Goal: Communication & Community: Share content

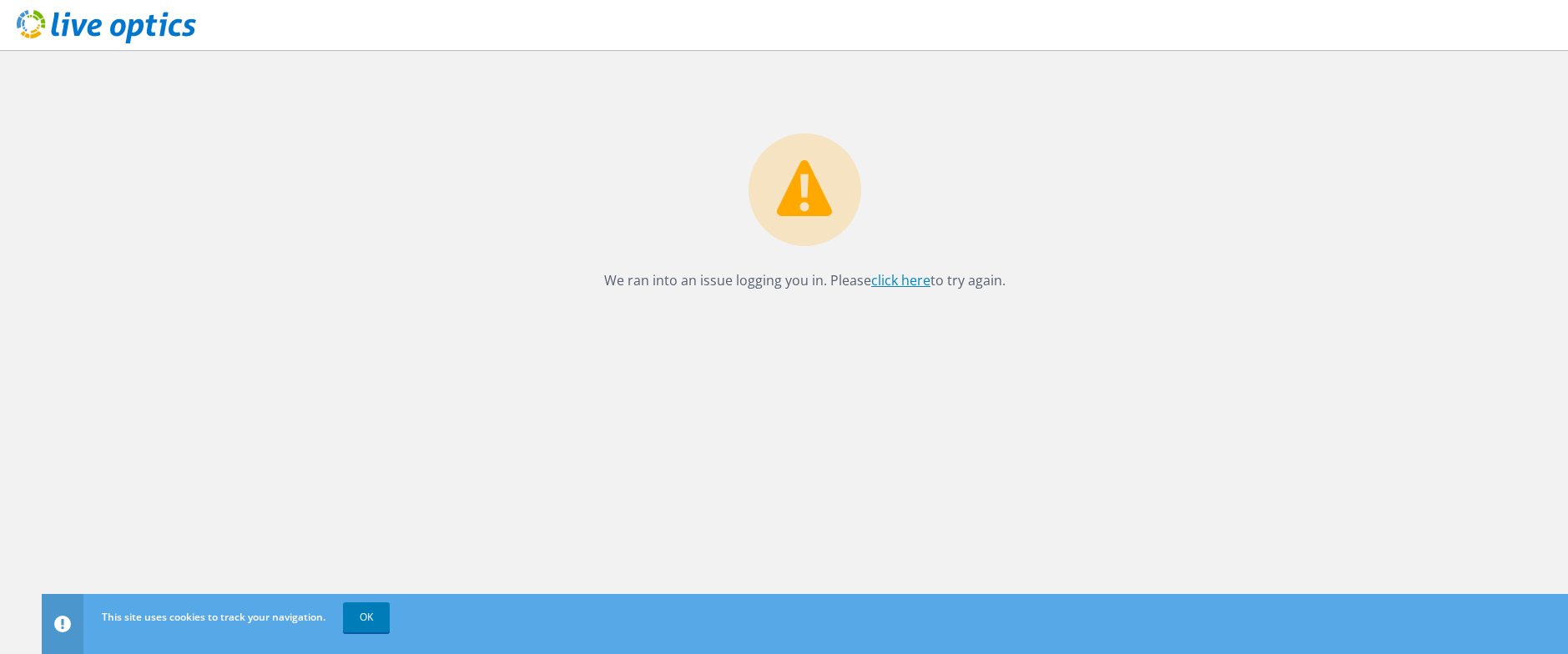
click at [910, 277] on link "click here" at bounding box center [900, 281] width 59 height 19
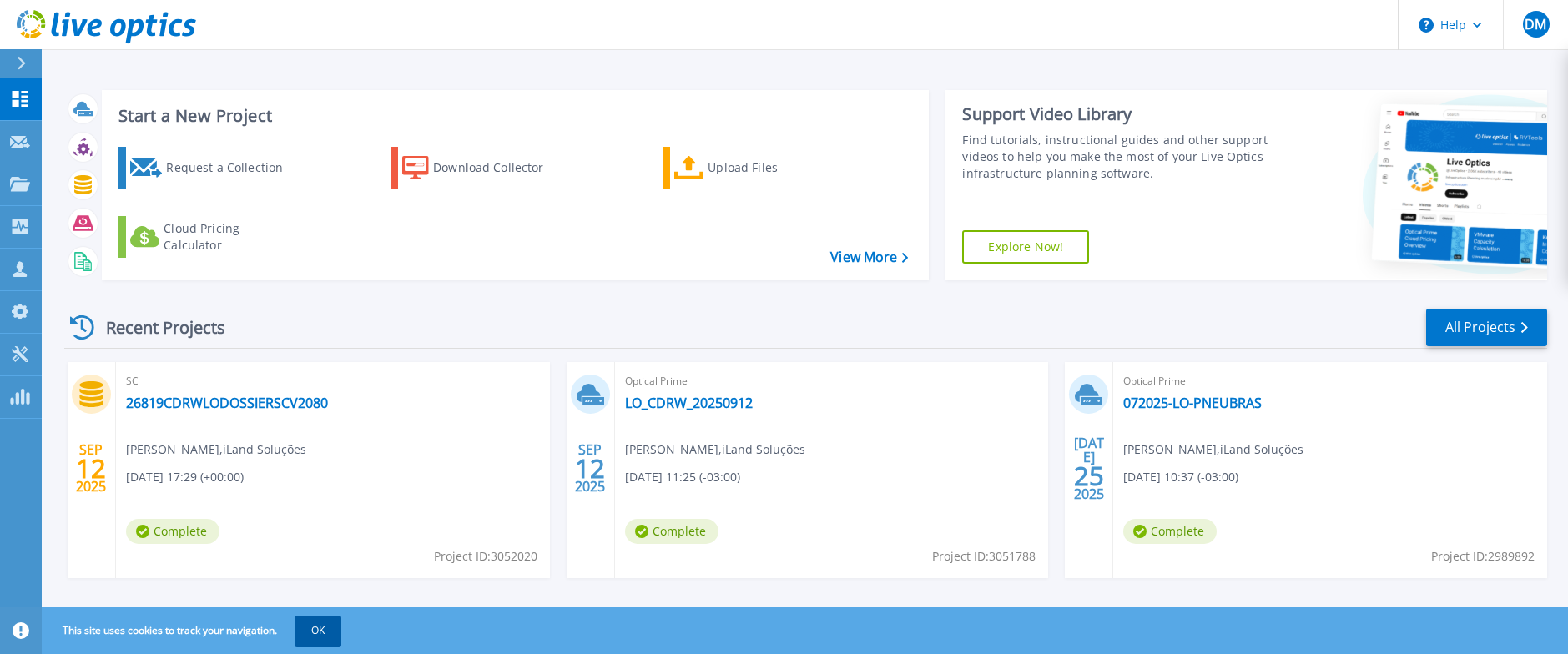
click at [328, 625] on button "OK" at bounding box center [317, 631] width 46 height 30
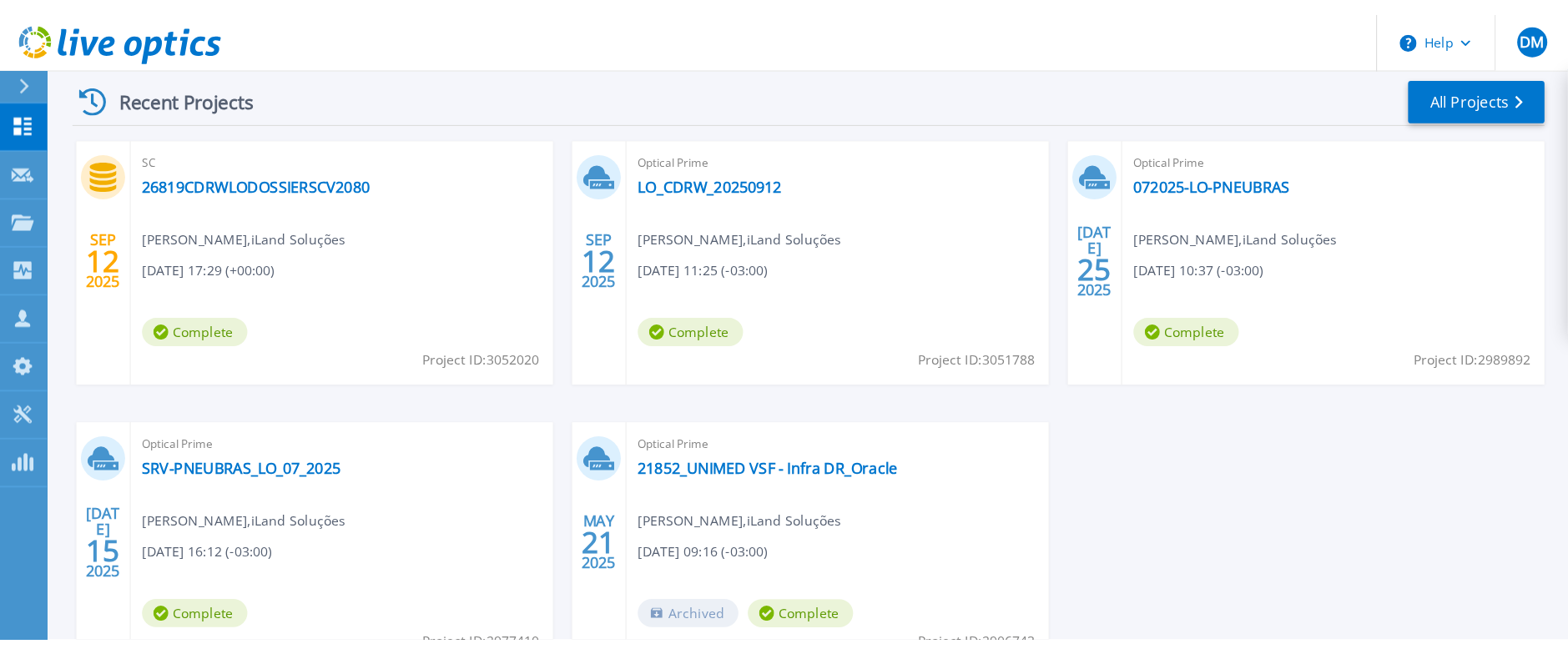
scroll to position [237, 0]
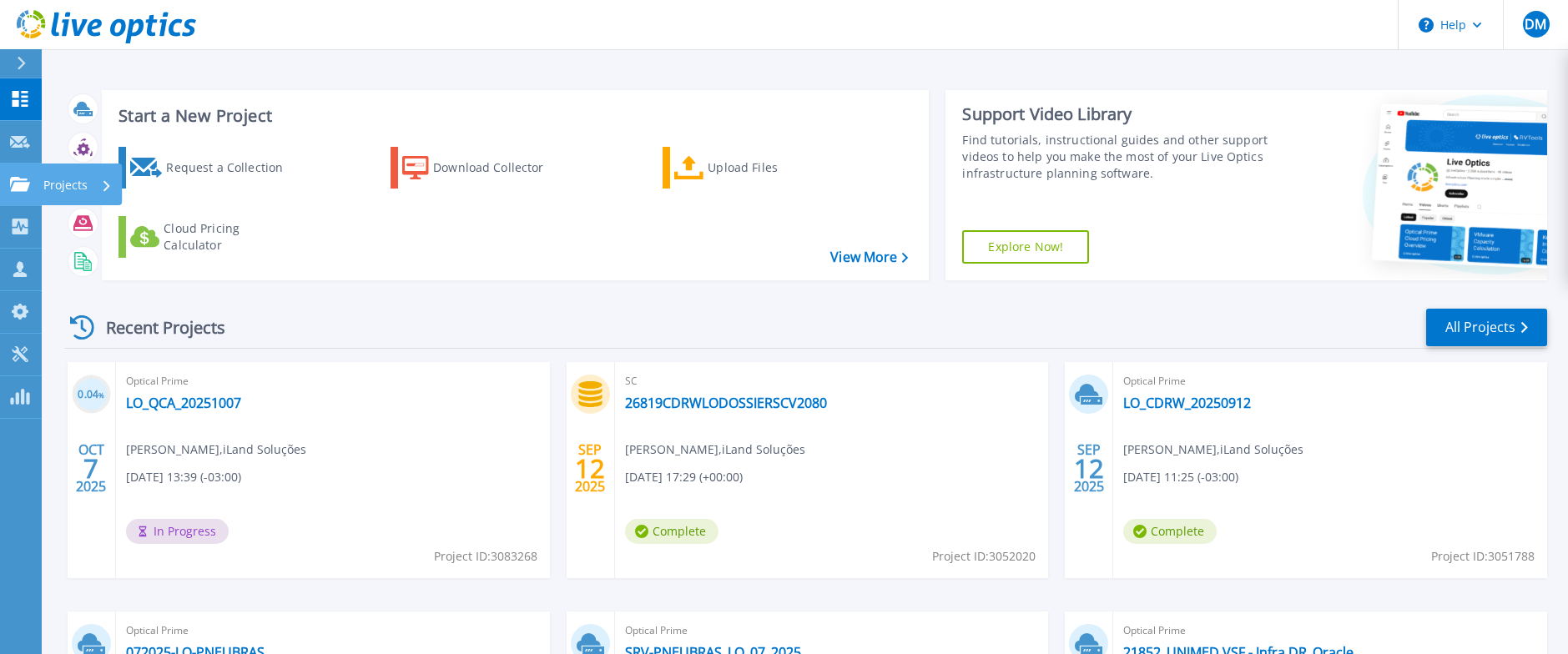
click at [13, 184] on icon at bounding box center [20, 184] width 20 height 14
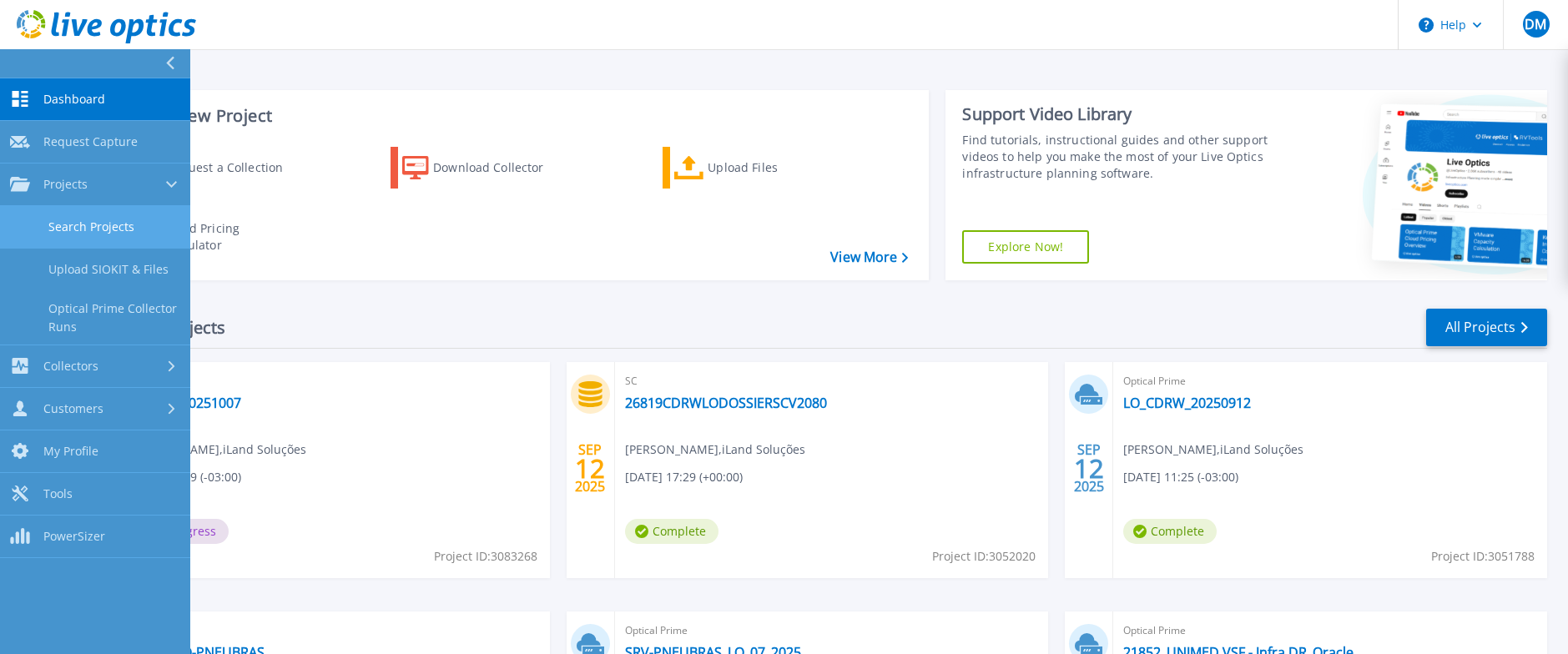
click at [84, 217] on link "Search Projects" at bounding box center [95, 228] width 191 height 42
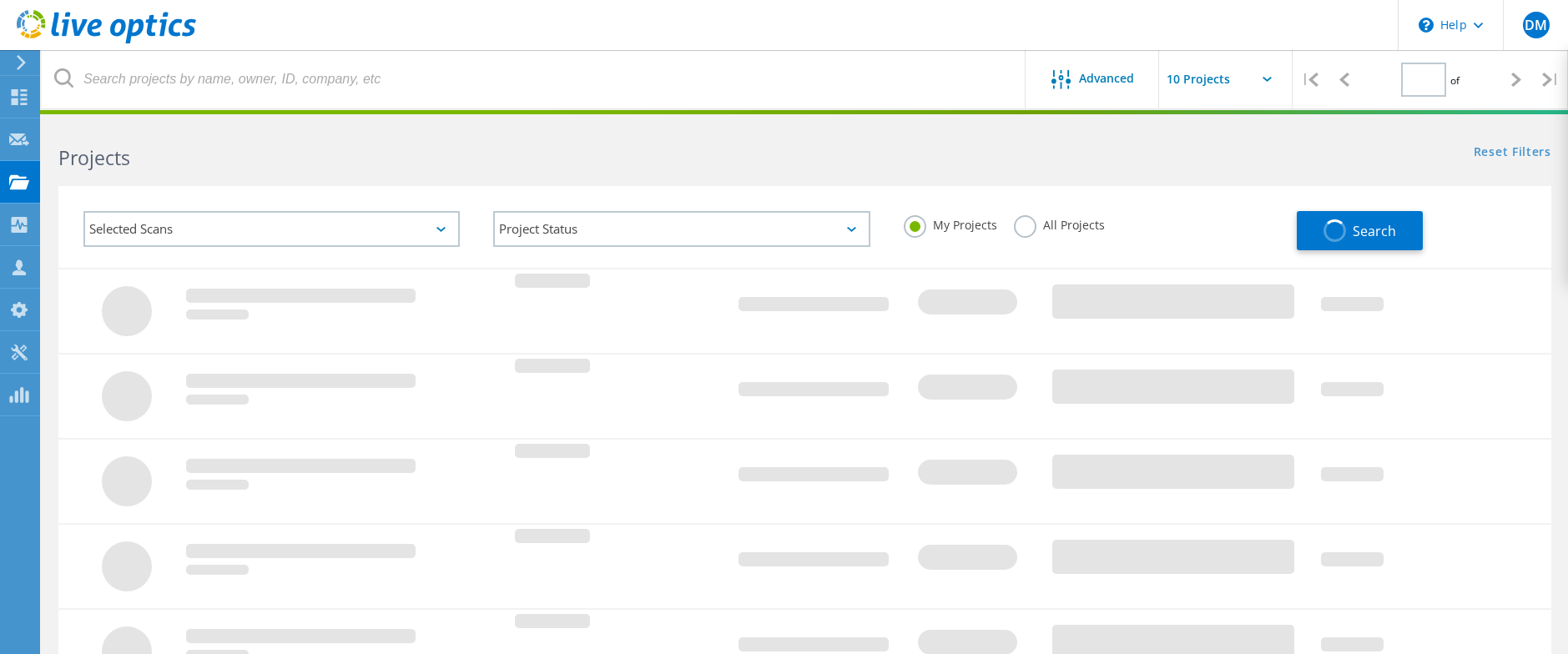
type input "1"
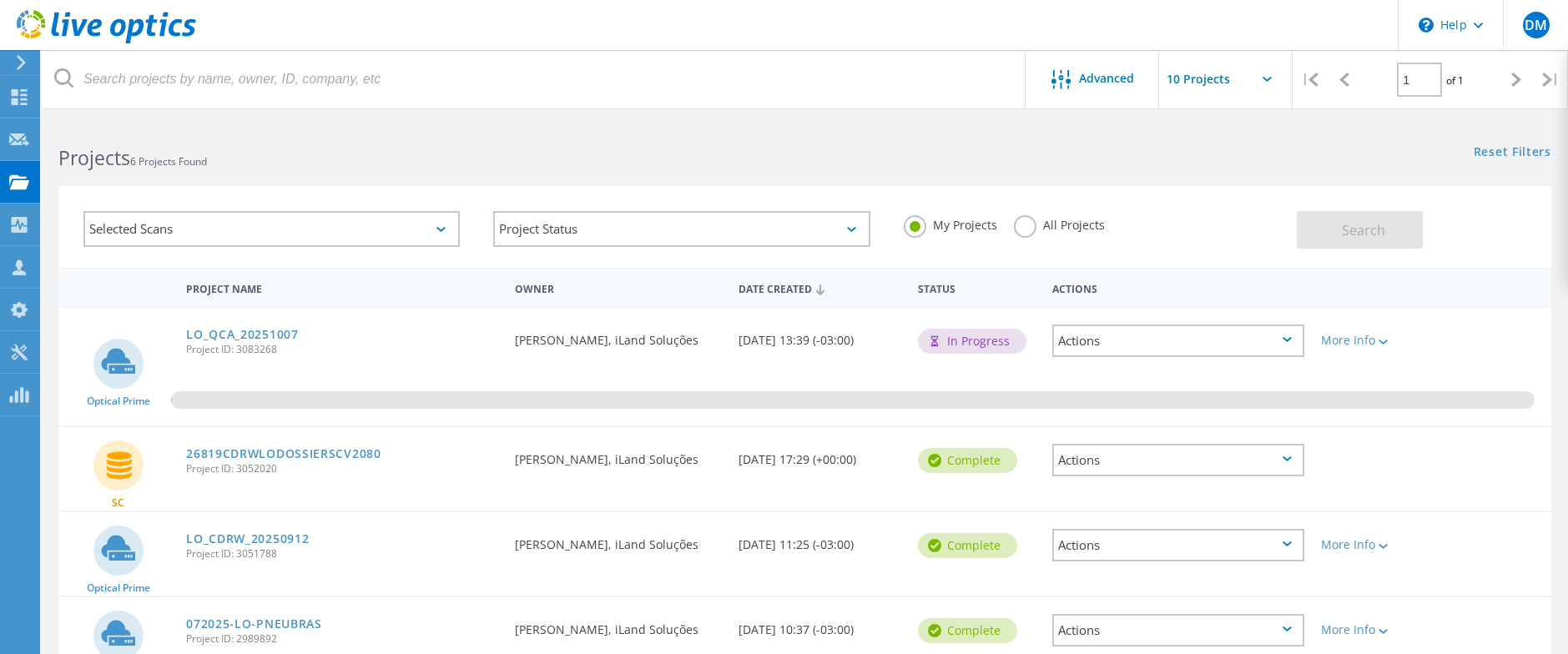
click at [1290, 334] on div "Actions" at bounding box center [1178, 340] width 252 height 33
click at [1289, 333] on div "Project Details" at bounding box center [1178, 340] width 249 height 26
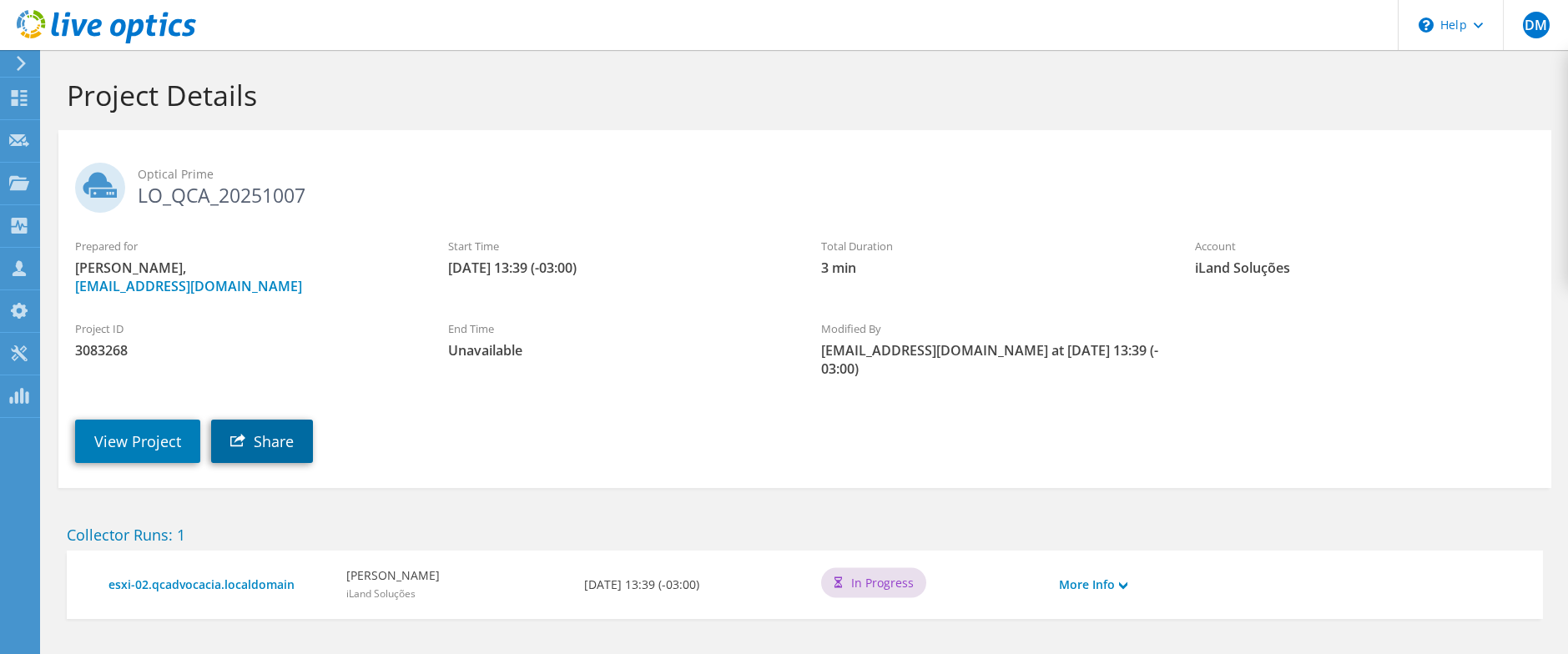
click at [261, 445] on link "Share" at bounding box center [261, 441] width 102 height 43
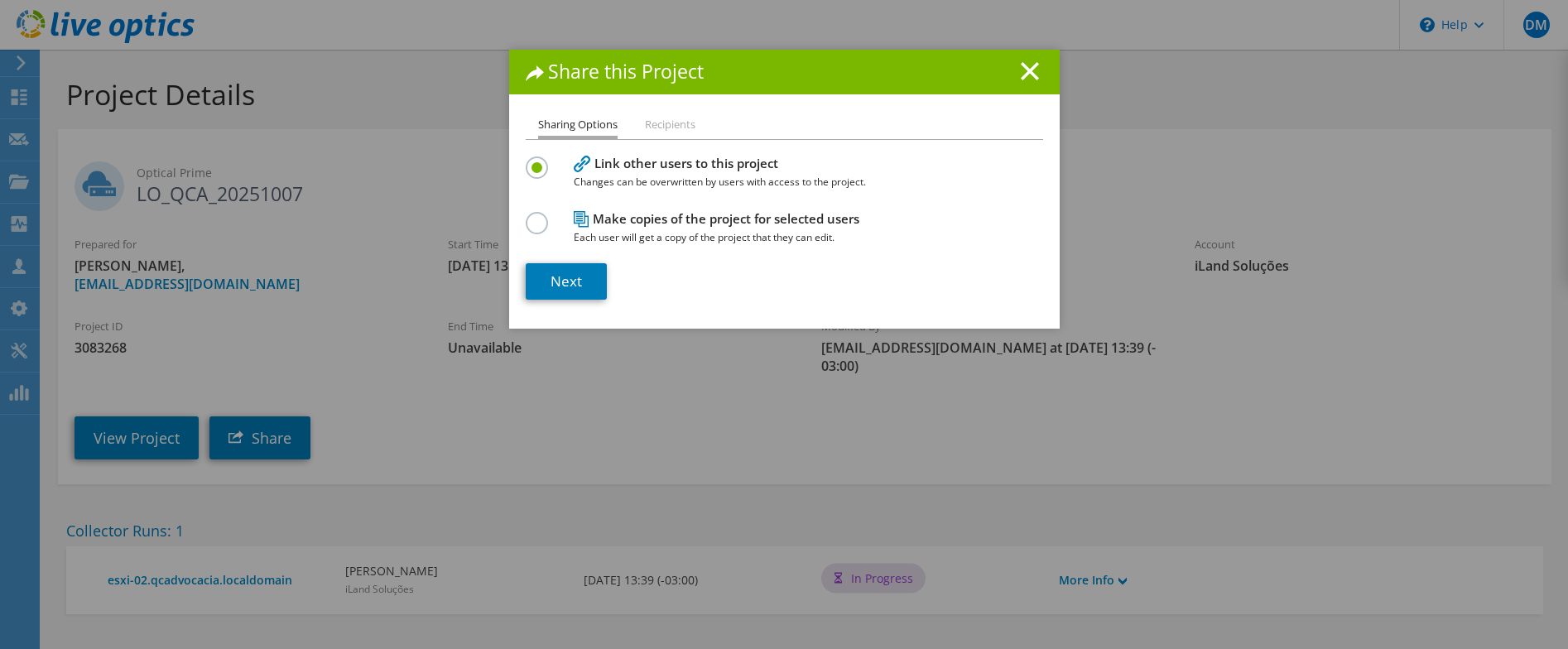
click at [667, 120] on li "Recipients" at bounding box center [670, 125] width 50 height 21
click at [1025, 69] on line at bounding box center [1030, 71] width 17 height 17
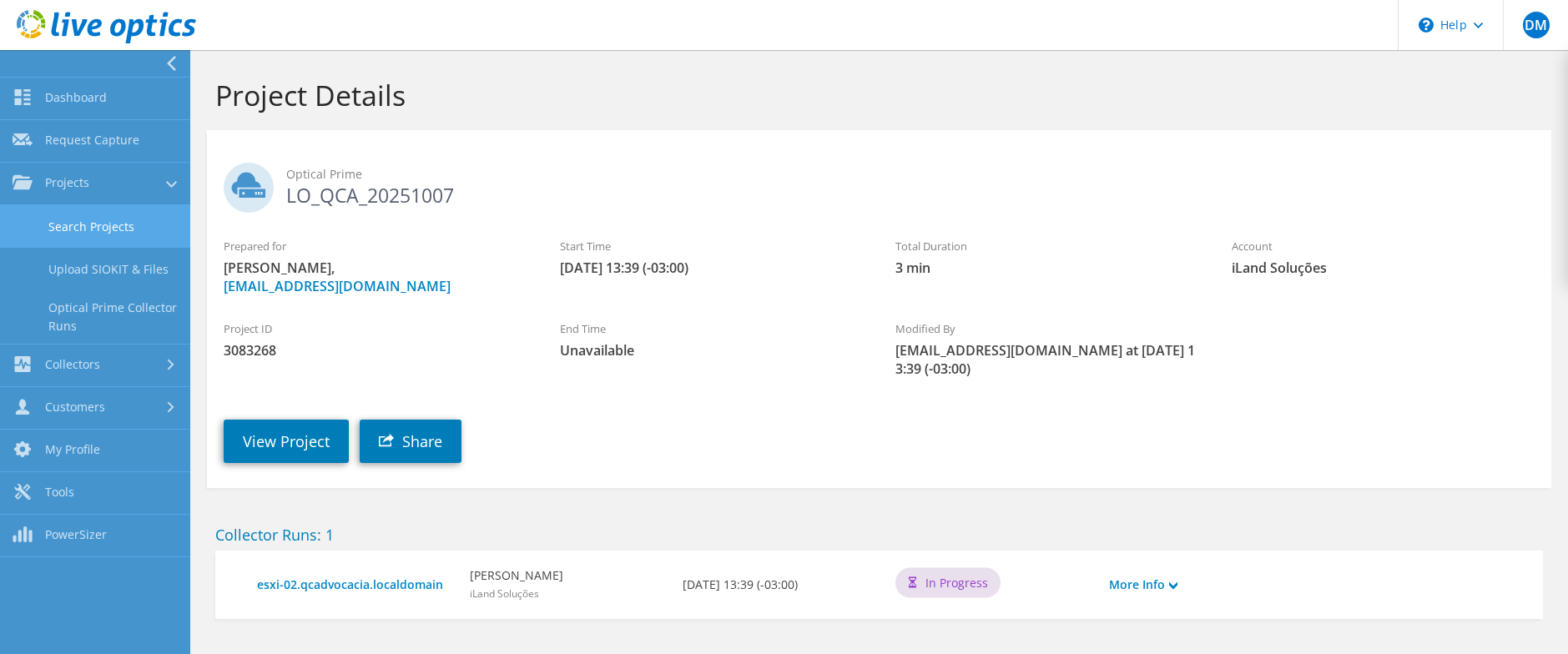
click at [80, 238] on link "Search Projects" at bounding box center [95, 227] width 191 height 42
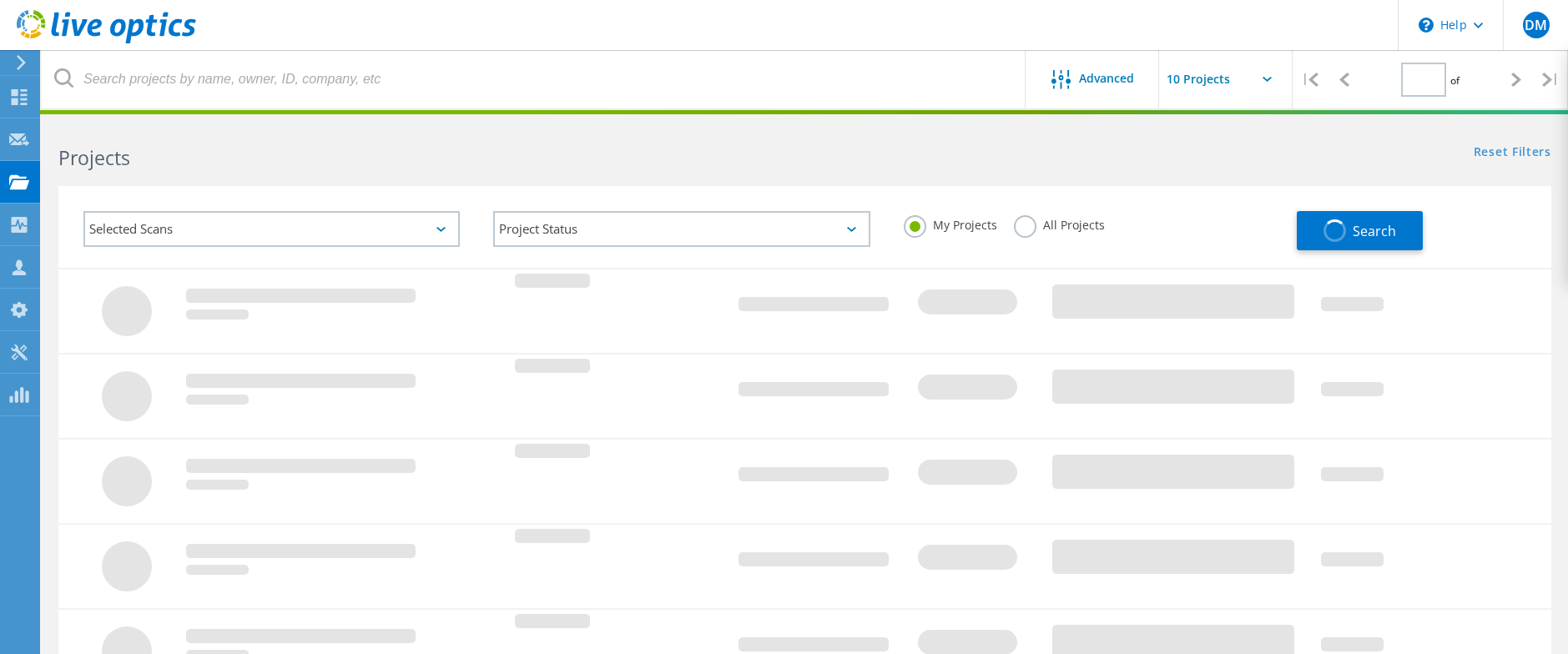
type input "1"
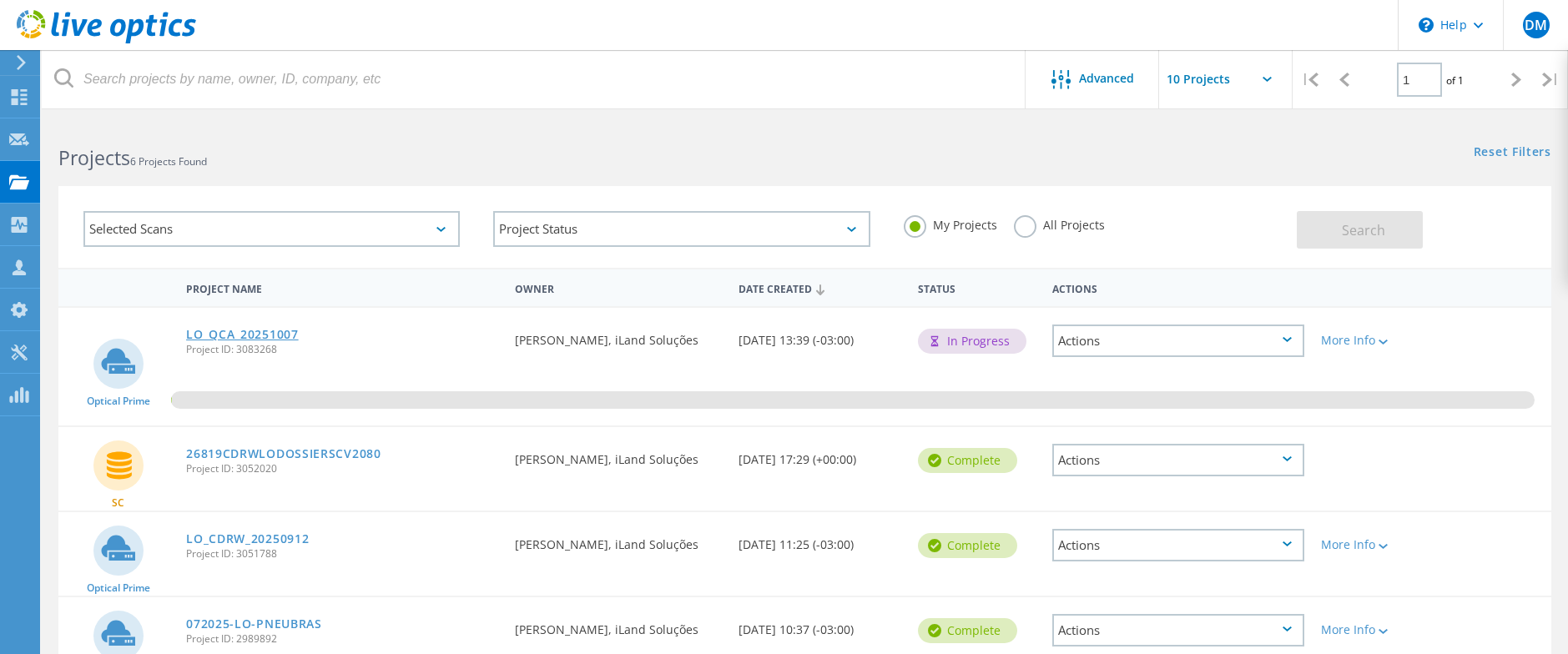
click at [260, 335] on link "LO_QCA_20251007" at bounding box center [243, 335] width 113 height 12
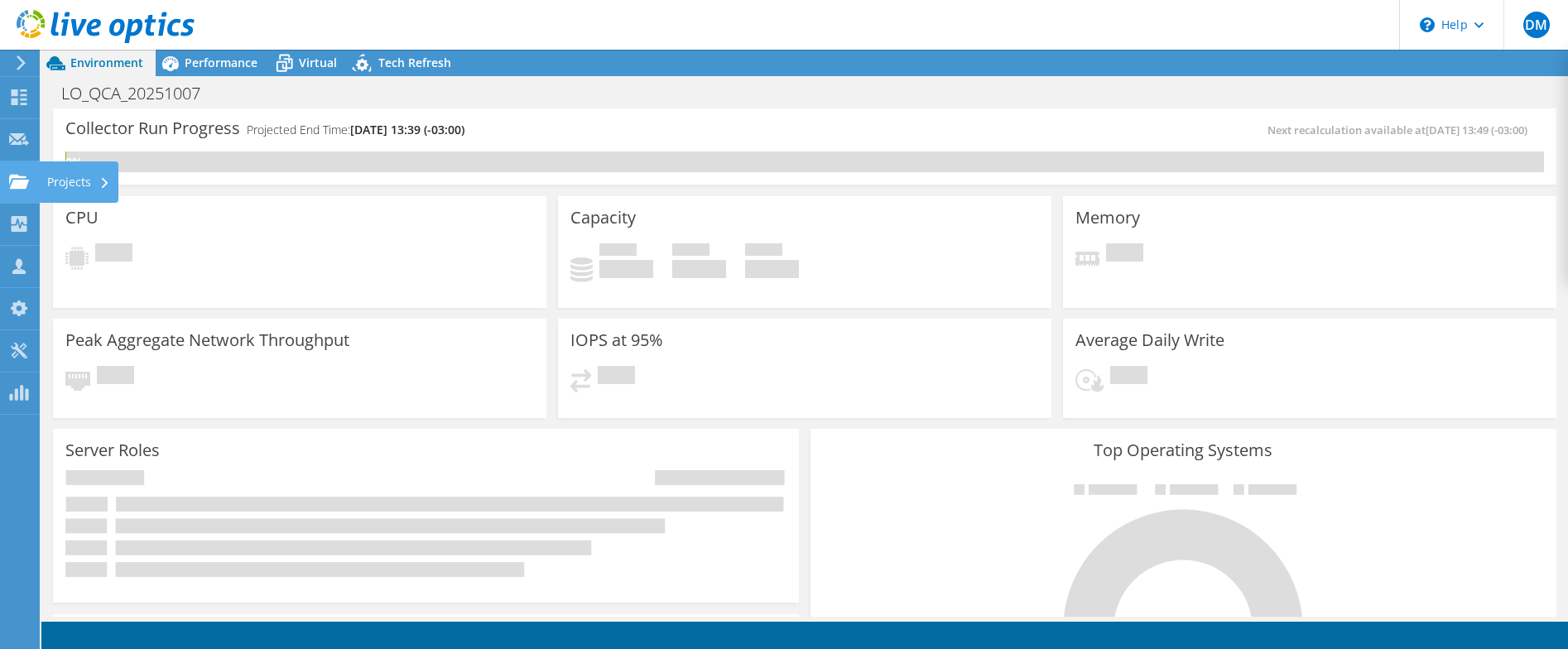
click at [26, 181] on use at bounding box center [19, 181] width 20 height 14
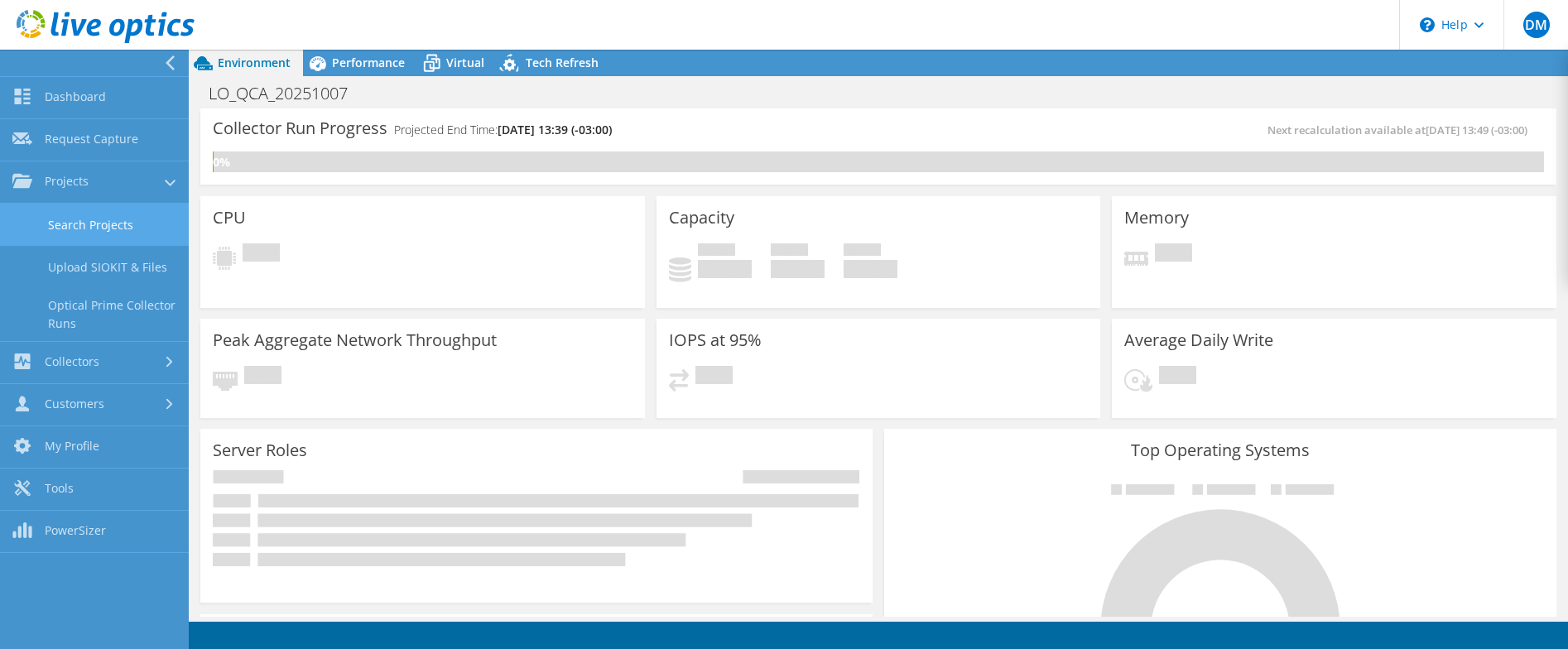
click at [77, 233] on link "Search Projects" at bounding box center [94, 225] width 189 height 42
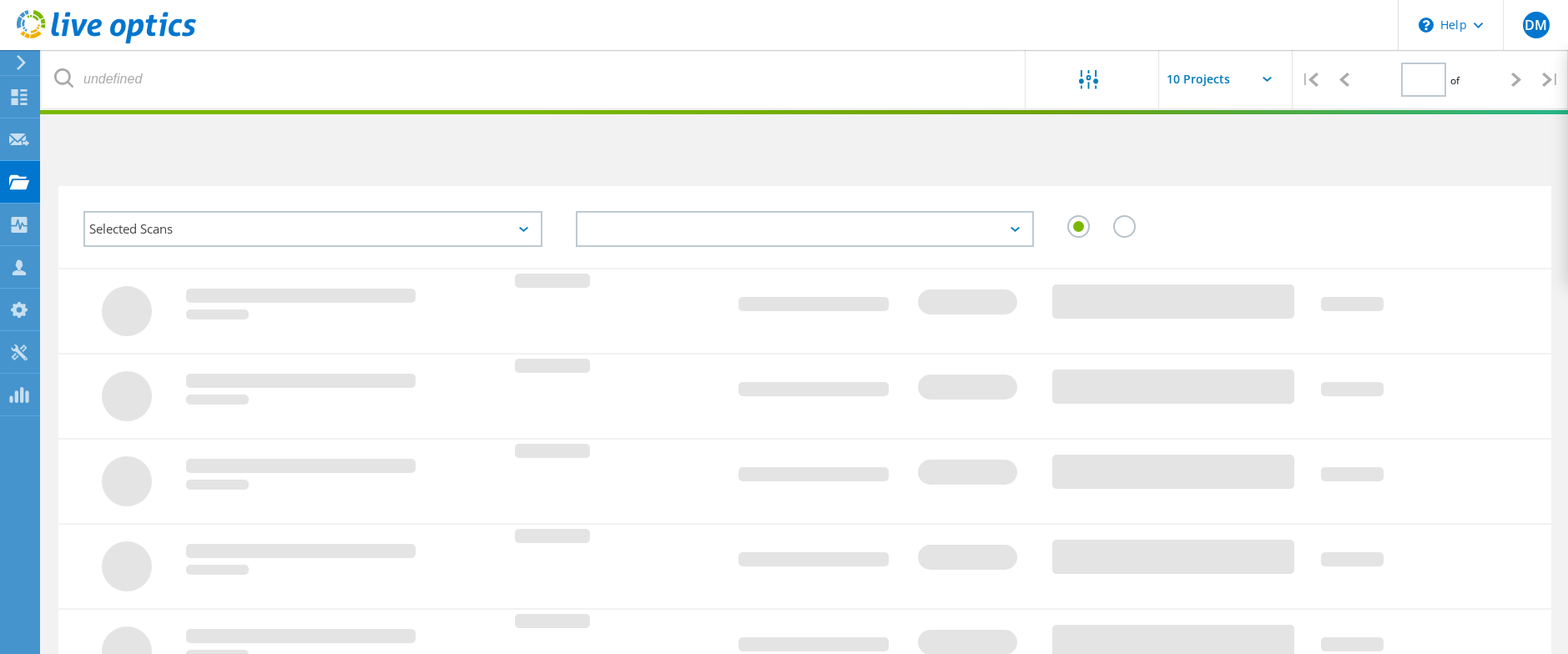
type input "1"
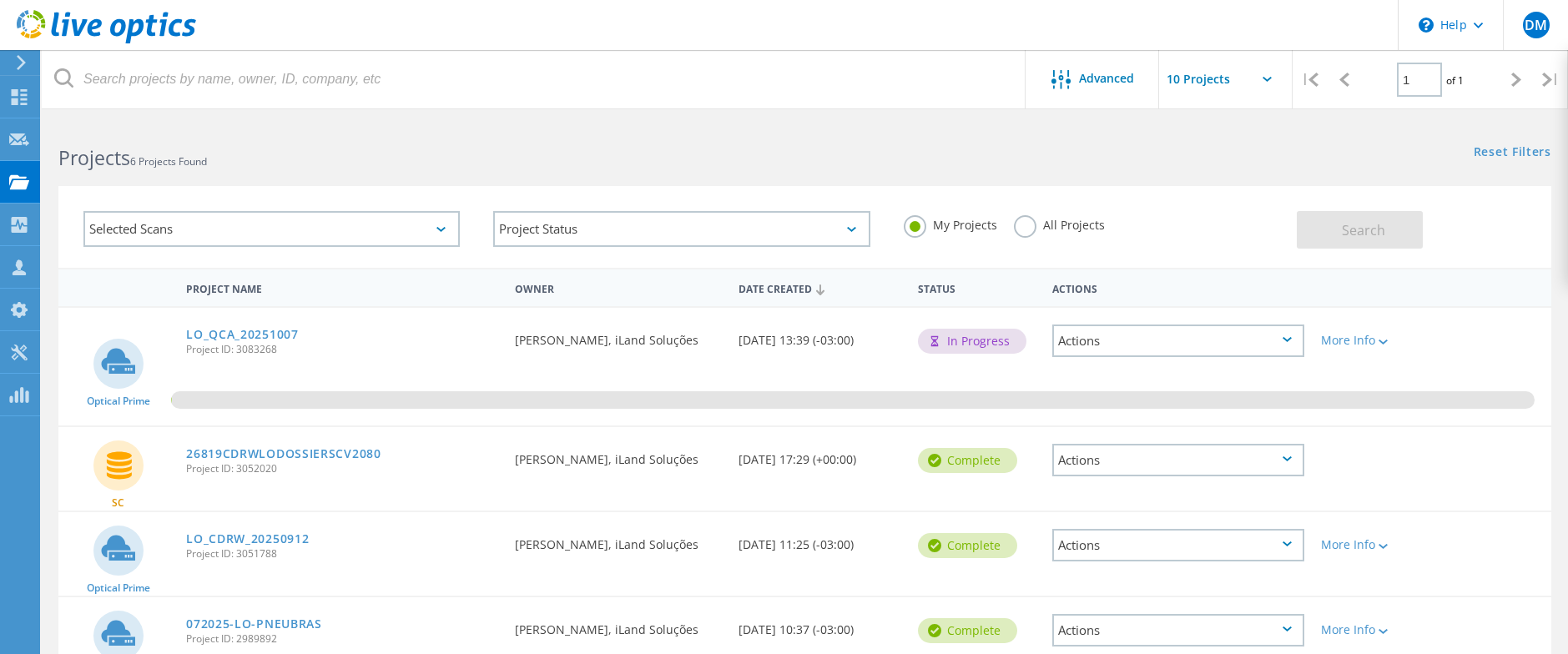
drag, startPoint x: 222, startPoint y: 339, endPoint x: 1284, endPoint y: 340, distance: 1062.0
click at [1284, 340] on icon at bounding box center [1286, 340] width 9 height 5
click at [1158, 336] on div "Project Details" at bounding box center [1178, 340] width 249 height 26
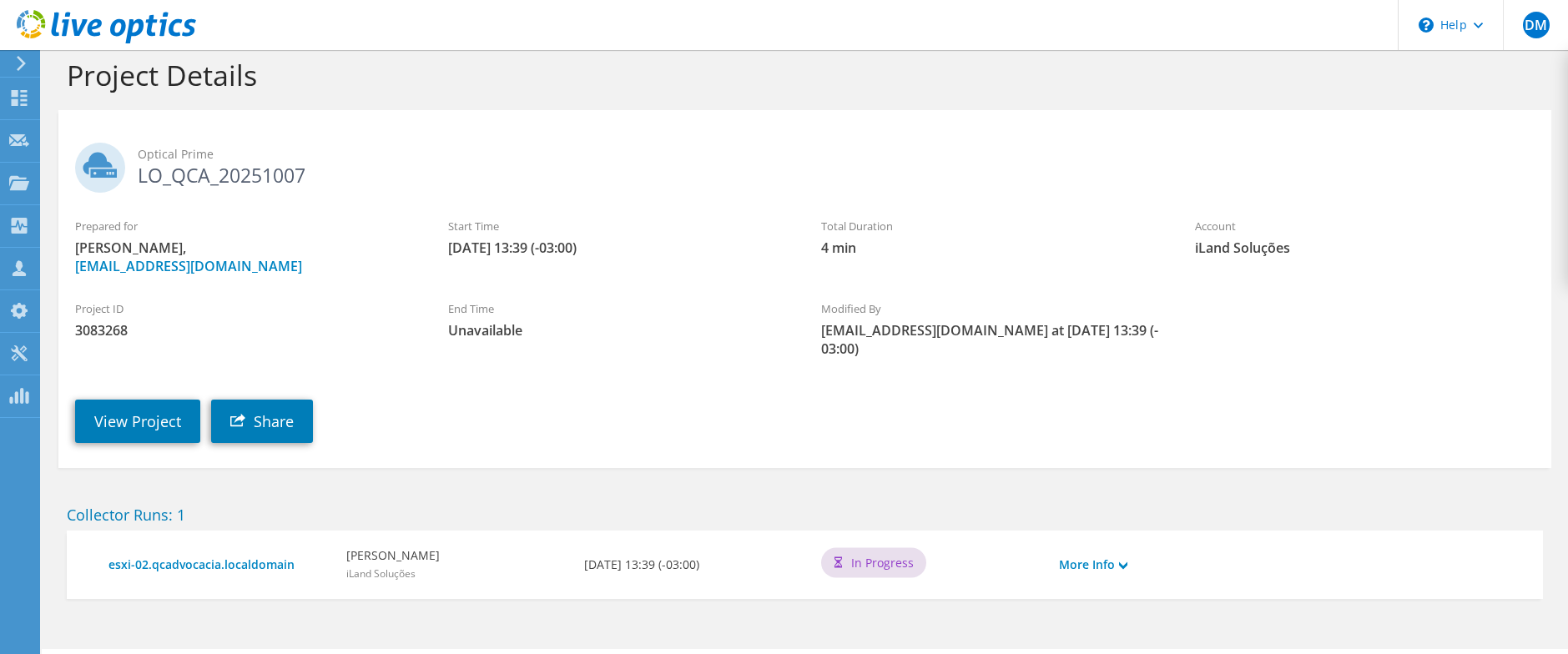
scroll to position [65, 0]
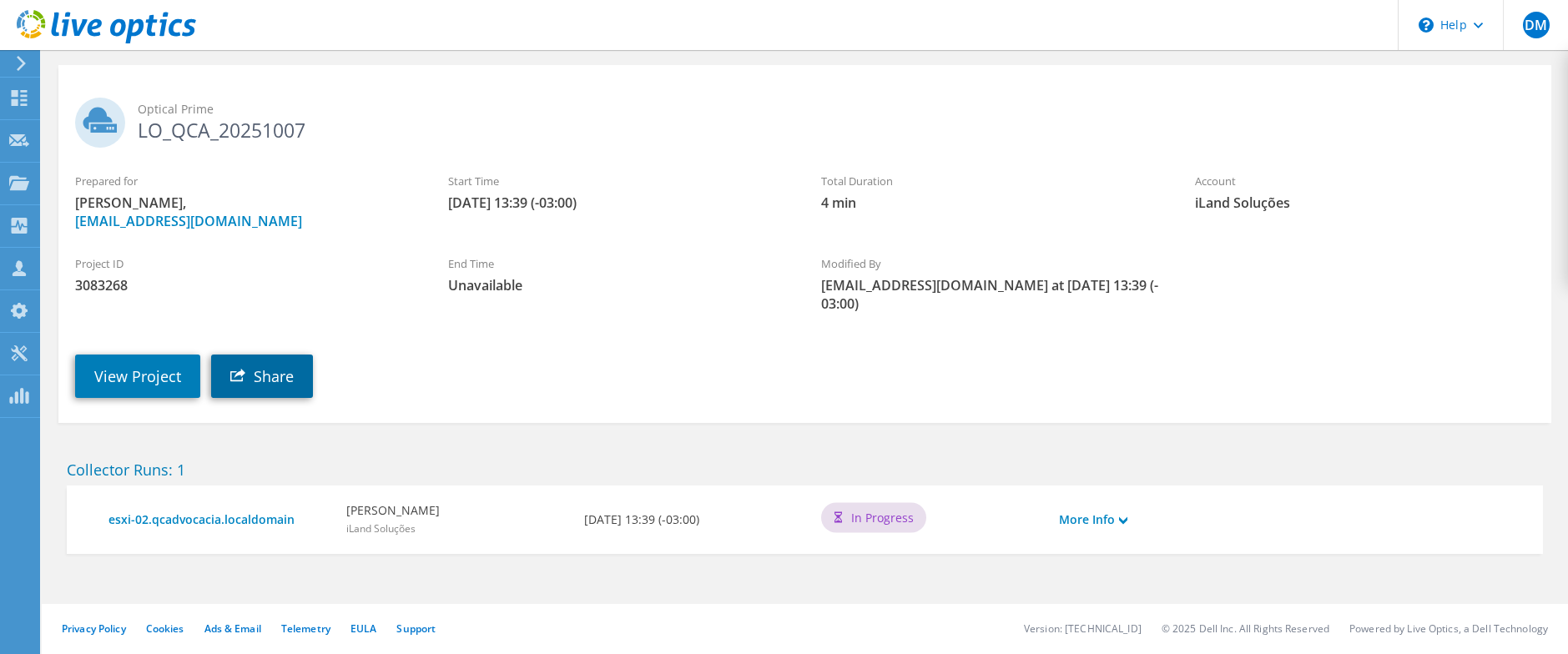
click at [275, 372] on link "Share" at bounding box center [261, 376] width 102 height 43
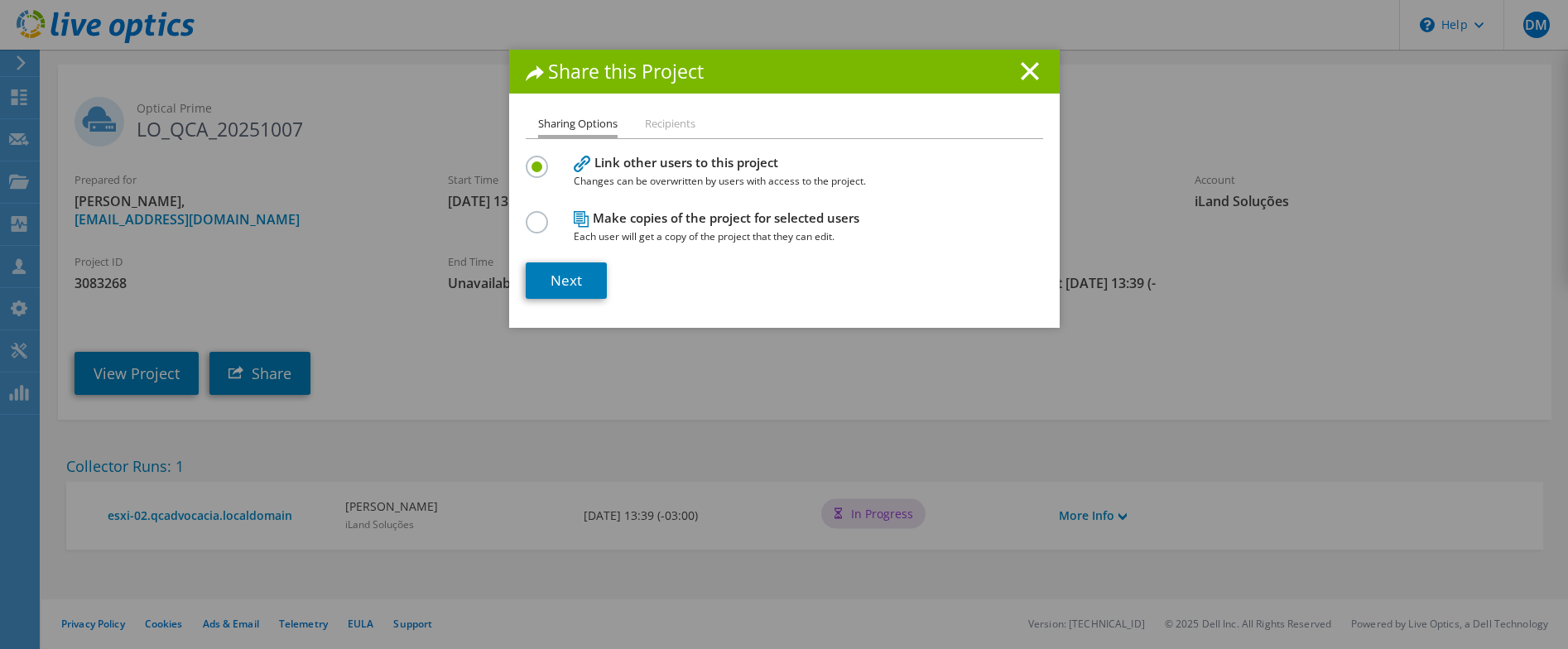
click at [529, 215] on label at bounding box center [540, 212] width 29 height 4
click at [0, 0] on input "radio" at bounding box center [0, 0] width 0 height 0
click at [567, 285] on link "Next" at bounding box center [566, 281] width 81 height 37
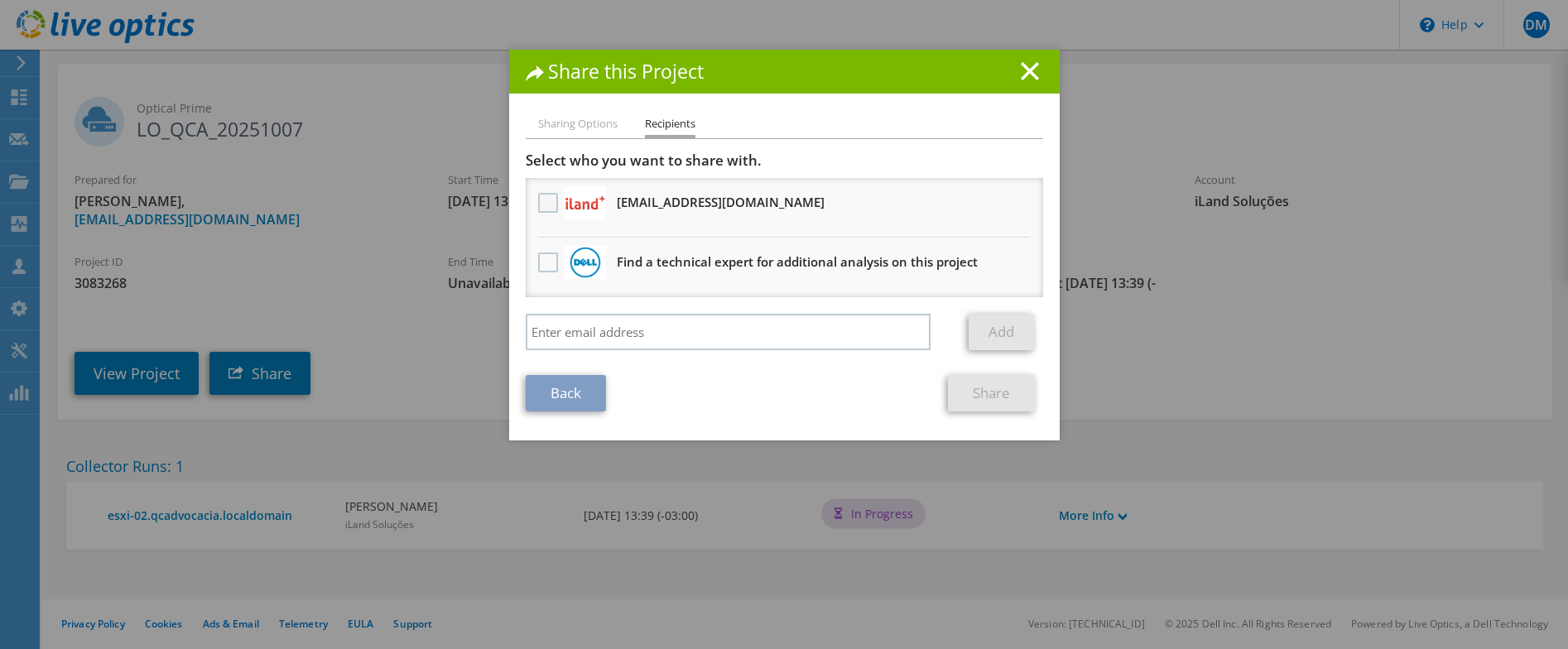
click at [538, 205] on label at bounding box center [549, 203] width 24 height 20
click at [0, 0] on input "checkbox" at bounding box center [0, 0] width 0 height 0
click at [983, 397] on link "Share" at bounding box center [991, 393] width 87 height 37
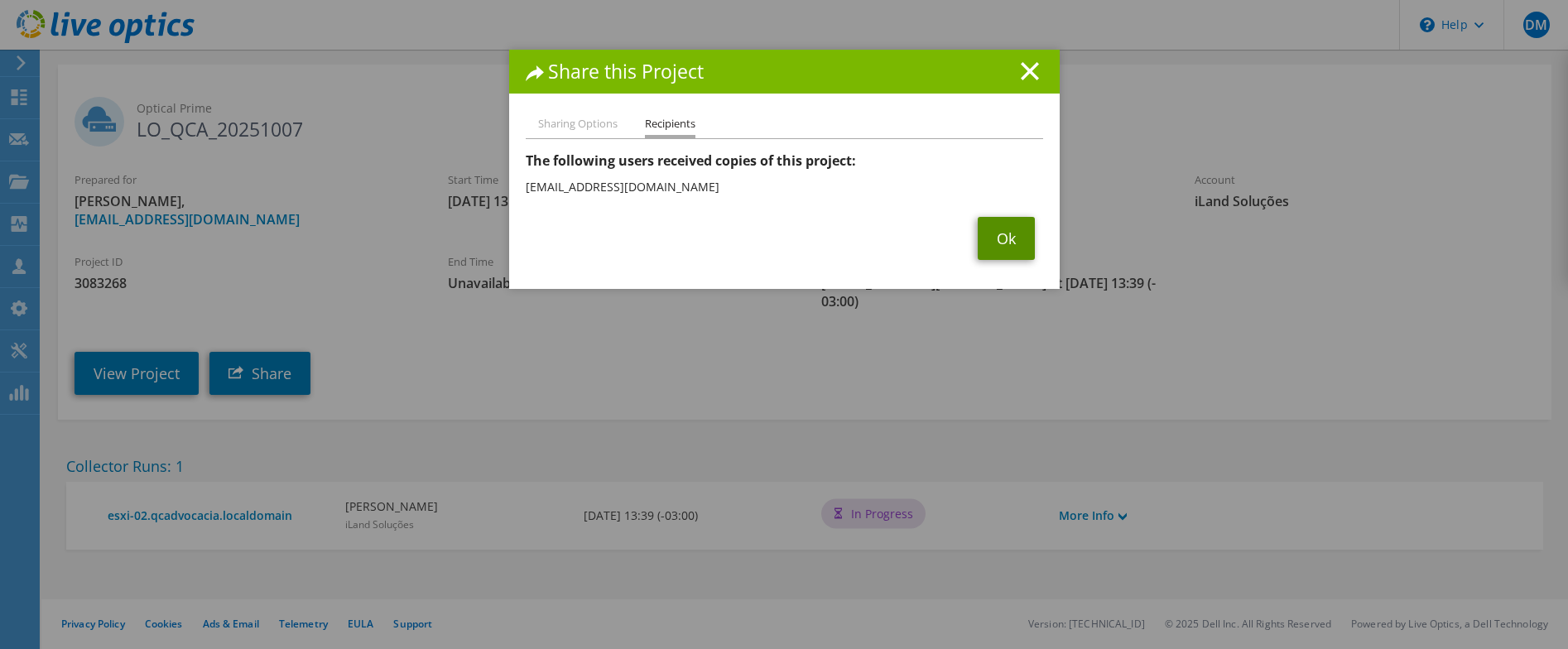
click at [1007, 245] on link "Ok" at bounding box center [1006, 238] width 57 height 43
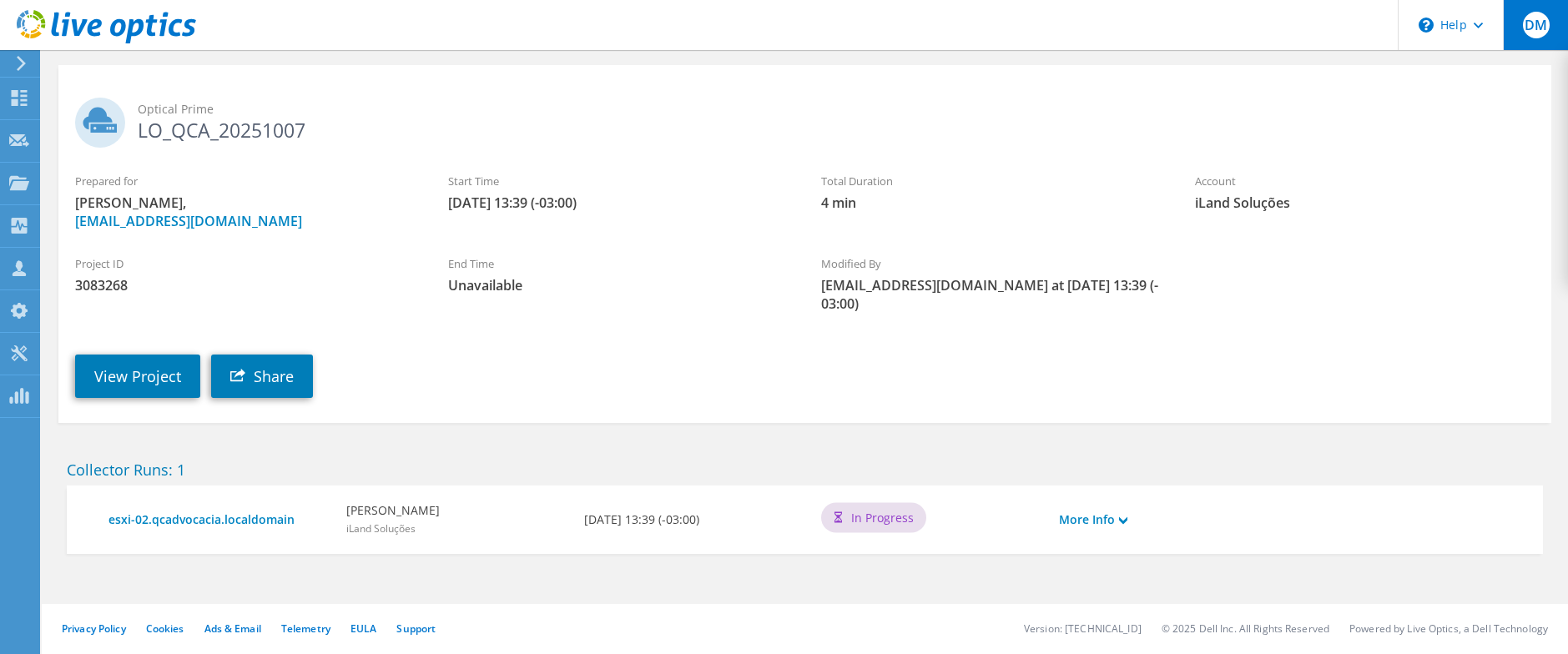
click at [1537, 28] on span "DM" at bounding box center [1537, 25] width 27 height 27
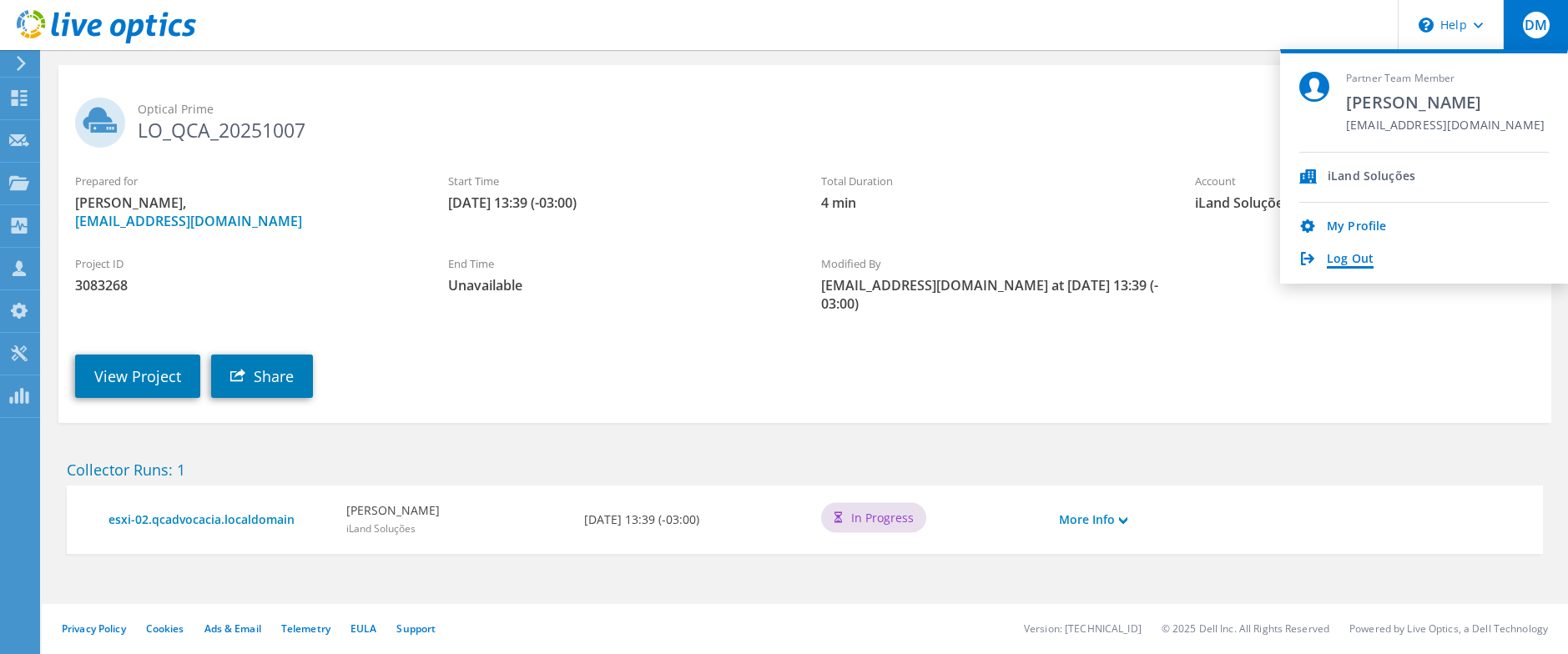
click at [1362, 255] on link "Log Out" at bounding box center [1350, 260] width 46 height 16
